Goal: Task Accomplishment & Management: Manage account settings

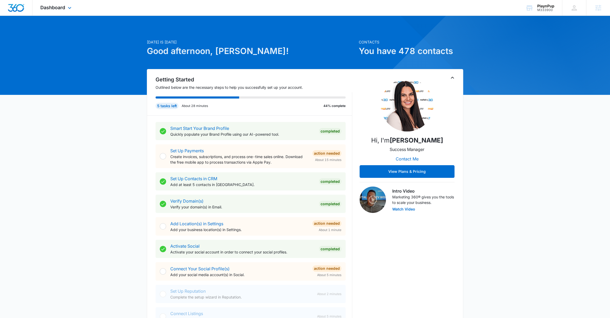
click at [64, 4] on div "Dashboard Apps Reputation Websites Forms CRM Email Social Shop Content Ads Inte…" at bounding box center [56, 8] width 48 height 16
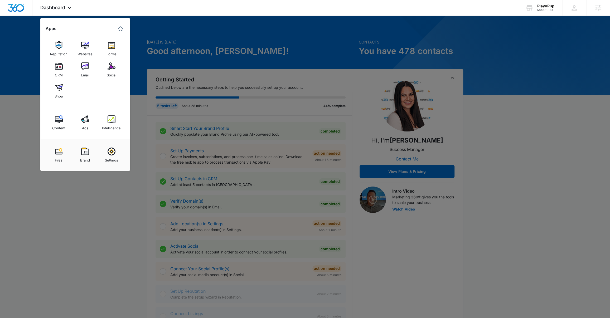
click at [88, 149] on img at bounding box center [85, 152] width 8 height 8
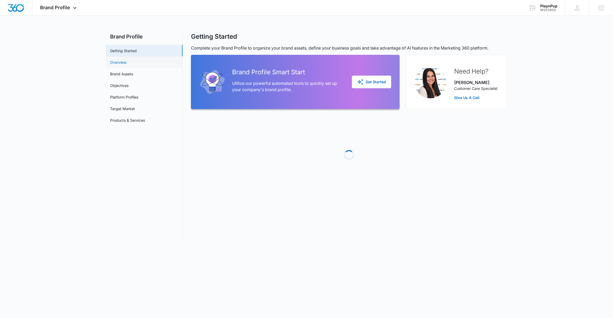
click at [117, 61] on link "Overview" at bounding box center [118, 63] width 16 height 6
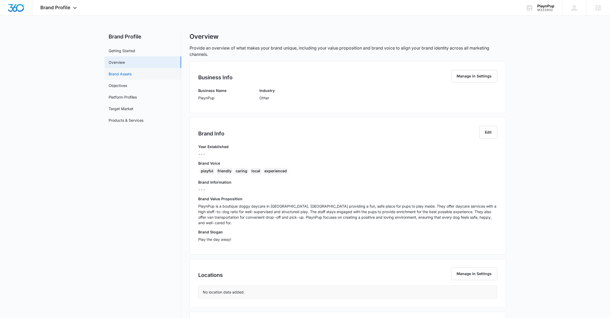
click at [123, 75] on link "Brand Assets" at bounding box center [120, 74] width 23 height 6
